Goal: Information Seeking & Learning: Check status

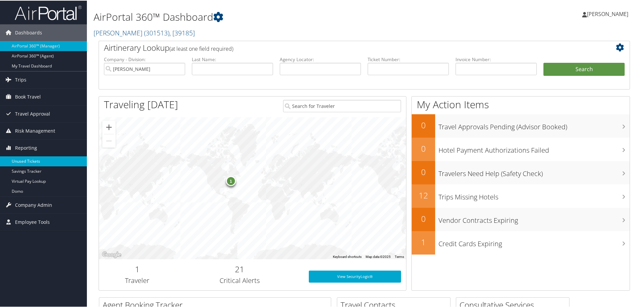
click at [49, 160] on link "Unused Tickets" at bounding box center [43, 161] width 87 height 10
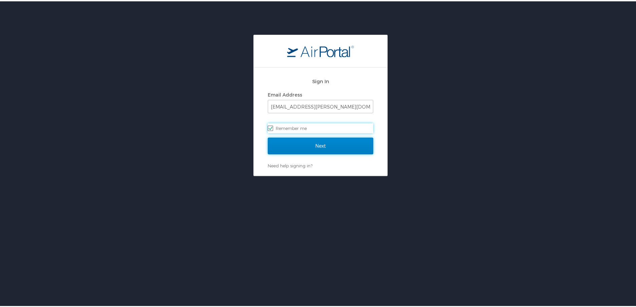
drag, startPoint x: 294, startPoint y: 142, endPoint x: 299, endPoint y: 143, distance: 5.7
click at [294, 142] on input "Next" at bounding box center [321, 144] width 106 height 17
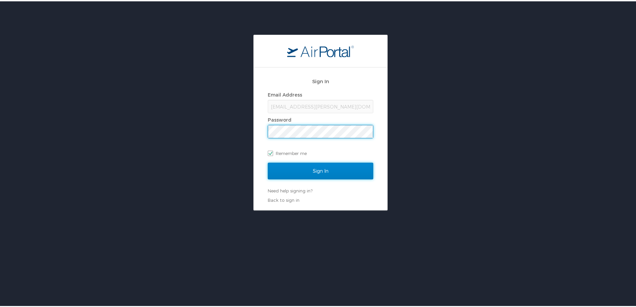
click at [316, 174] on input "Sign In" at bounding box center [321, 169] width 106 height 17
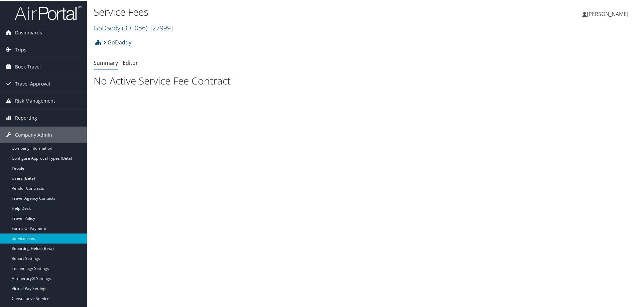
click at [118, 76] on h1 "No Active Service Fee Contract" at bounding box center [364, 80] width 541 height 14
click at [111, 61] on link "Summary" at bounding box center [106, 61] width 24 height 7
click at [121, 25] on link "GoDaddy ( 301056 ) , [ 27999 ]" at bounding box center [133, 27] width 79 height 9
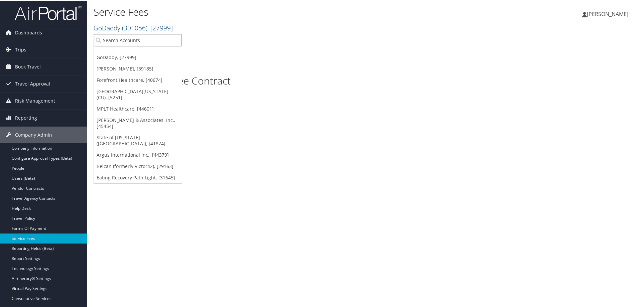
click at [149, 43] on input "search" at bounding box center [138, 39] width 88 height 12
type input "e"
type input "pathligh"
drag, startPoint x: 132, startPoint y: 36, endPoint x: 14, endPoint y: 34, distance: 117.9
click at [19, 51] on div "Dashboards AirPortal 360™ (Manager) AirPortal 360™ (Agent) My Travel Dashboard …" at bounding box center [320, 153] width 641 height 307
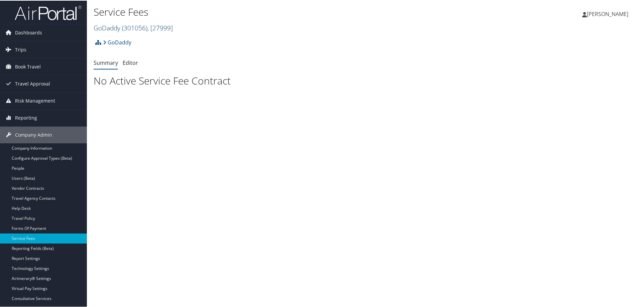
click at [112, 27] on link "GoDaddy ( 301056 ) , [ 27999 ]" at bounding box center [133, 27] width 79 height 9
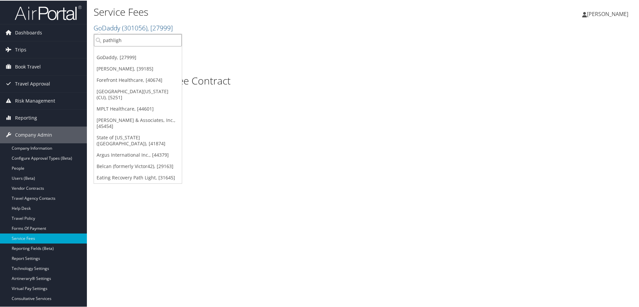
click at [109, 39] on input "pathligh" at bounding box center [138, 39] width 88 height 12
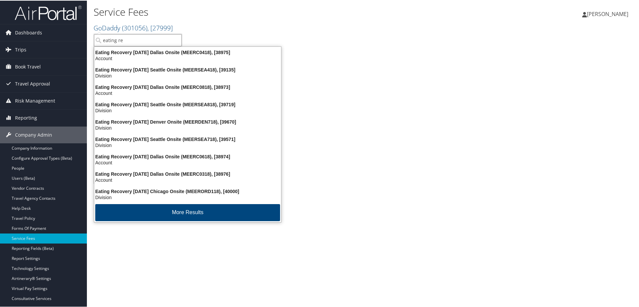
type input "eating re"
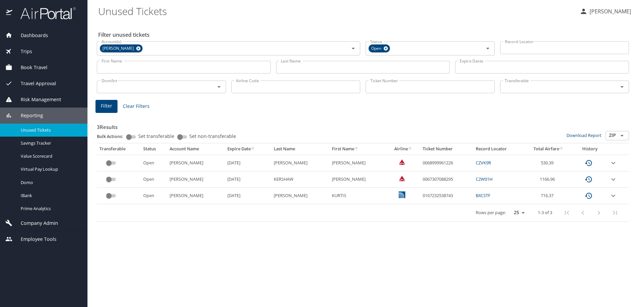
click at [298, 66] on input "Last Name" at bounding box center [363, 67] width 174 height 13
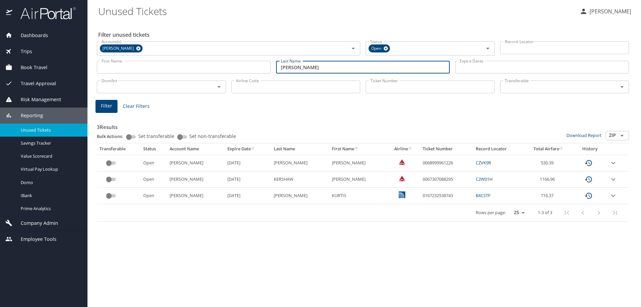
type input "weatherford"
click at [136, 50] on icon at bounding box center [138, 48] width 4 height 4
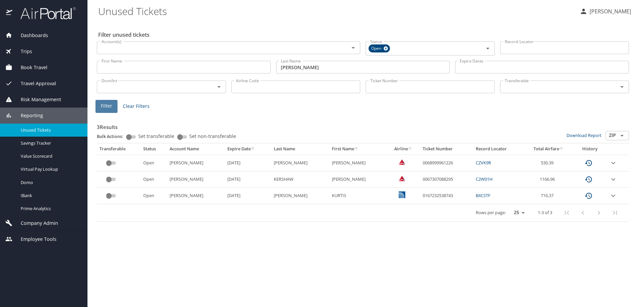
click at [97, 109] on button "Filter" at bounding box center [107, 106] width 22 height 13
click at [105, 109] on div at bounding box center [320, 138] width 641 height 338
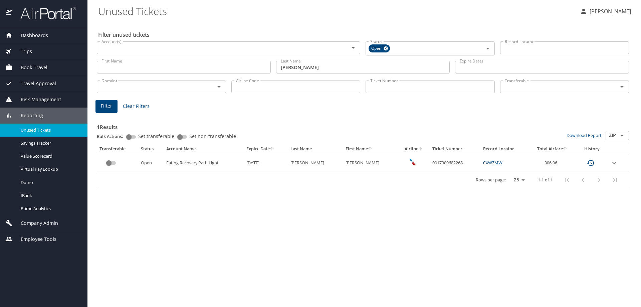
click at [616, 165] on icon "expand row" at bounding box center [615, 163] width 8 height 8
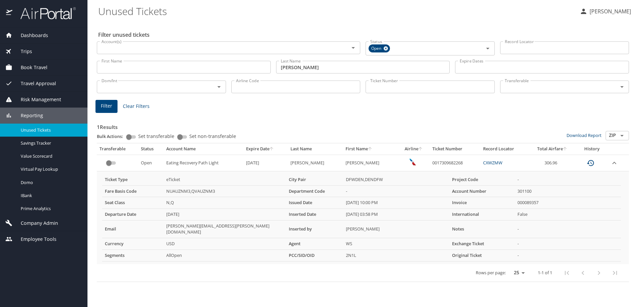
click at [443, 159] on td "0017309682268" at bounding box center [455, 163] width 51 height 16
copy td "0017309682268"
drag, startPoint x: 560, startPoint y: 162, endPoint x: 539, endPoint y: 163, distance: 21.4
click at [539, 163] on td "306.96" at bounding box center [552, 163] width 47 height 16
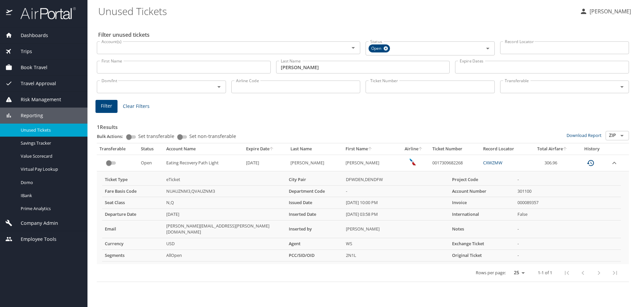
click at [565, 185] on td "-" at bounding box center [568, 179] width 106 height 11
